Goal: Information Seeking & Learning: Learn about a topic

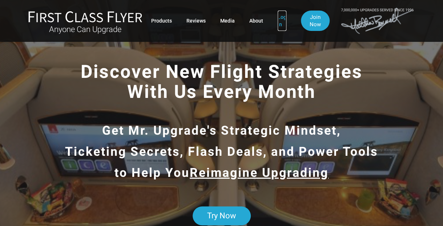
click at [282, 19] on link "Log In" at bounding box center [281, 21] width 9 height 20
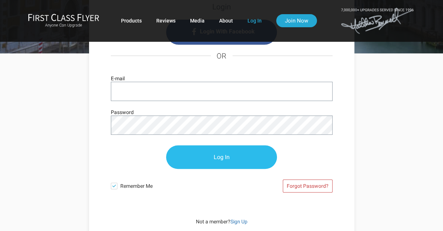
scroll to position [182, 0]
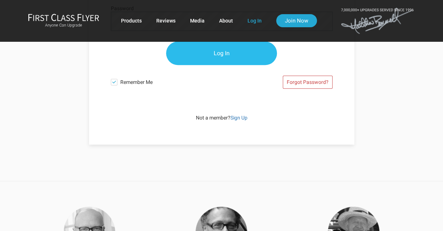
type input "trevortiffany@myrthapools.com"
click at [232, 49] on input "Log In" at bounding box center [221, 54] width 111 height 24
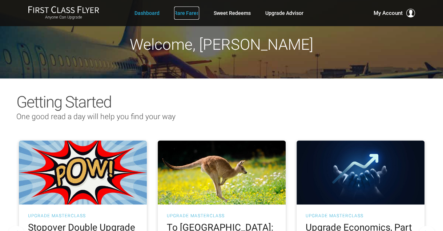
click at [186, 12] on link "Rare Fares" at bounding box center [186, 13] width 25 height 13
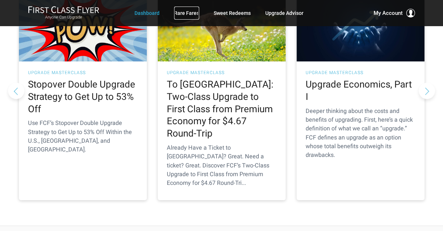
scroll to position [145, 0]
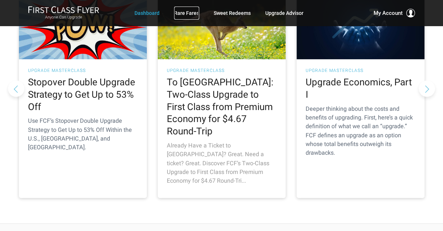
click at [223, 99] on h2 "To Australia: Two-Class Upgrade to First Class from Premium Economy for $4.67 R…" at bounding box center [222, 106] width 110 height 61
click at [216, 101] on h2 "To Australia: Two-Class Upgrade to First Class from Premium Economy for $4.67 R…" at bounding box center [222, 106] width 110 height 61
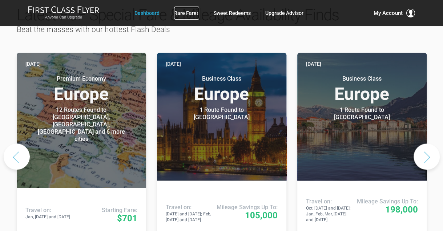
scroll to position [400, 0]
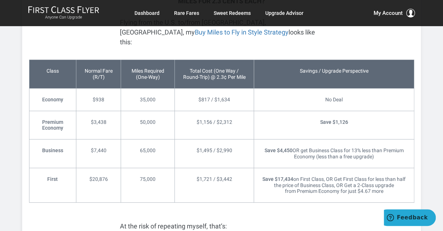
scroll to position [1235, 0]
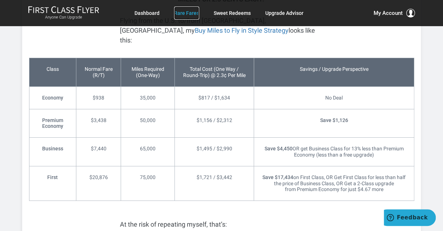
click at [192, 13] on link "Rare Fares" at bounding box center [186, 13] width 25 height 13
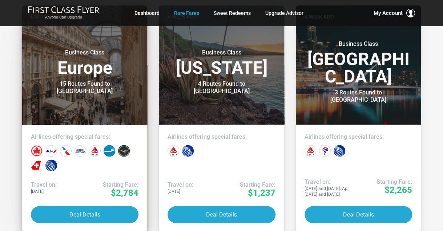
scroll to position [400, 0]
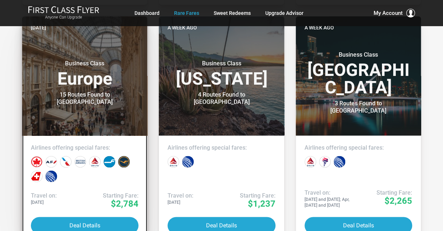
click at [84, 74] on h3 "Business Class Europe" at bounding box center [85, 74] width 108 height 28
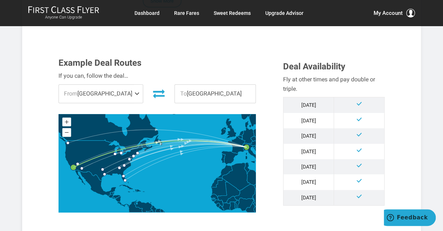
scroll to position [182, 0]
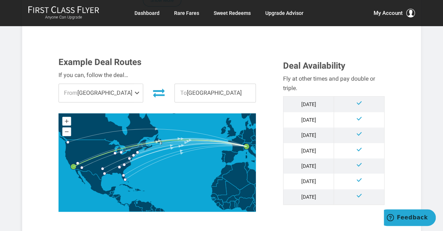
click at [138, 91] on span at bounding box center [138, 93] width 9 height 18
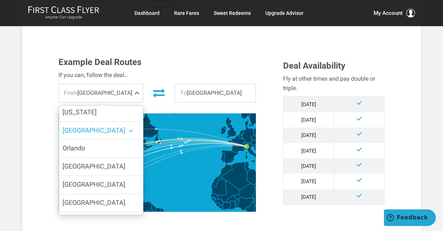
scroll to position [0, 0]
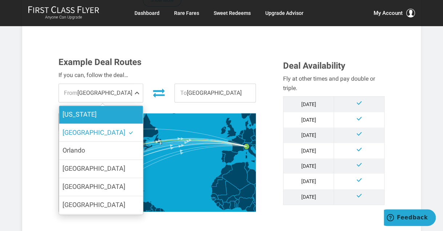
click at [111, 116] on label "[US_STATE]" at bounding box center [101, 115] width 84 height 18
click at [0, 0] on input "[US_STATE]" at bounding box center [0, 0] width 0 height 0
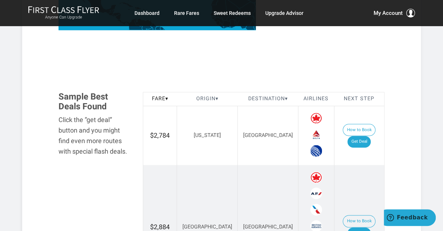
scroll to position [400, 0]
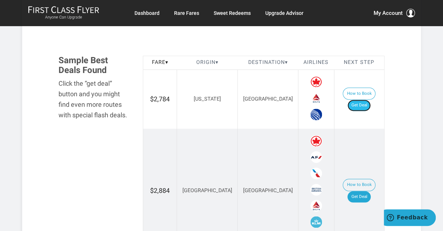
click at [363, 100] on link "Get Deal" at bounding box center [358, 106] width 23 height 12
click at [145, 11] on link "Dashboard" at bounding box center [146, 13] width 25 height 13
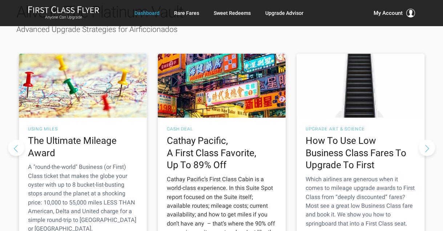
scroll to position [981, 0]
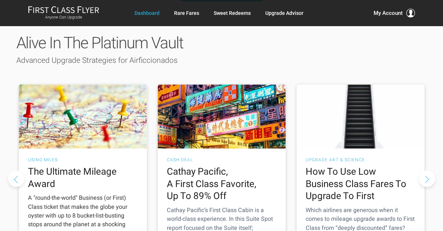
click at [80, 85] on img at bounding box center [83, 117] width 128 height 64
click at [68, 166] on h2 "The Ultimate Mileage Award" at bounding box center [83, 178] width 110 height 25
click at [76, 91] on img at bounding box center [83, 117] width 128 height 64
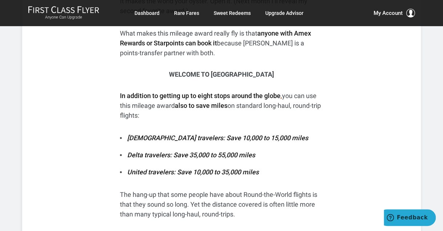
scroll to position [400, 0]
